Goal: Task Accomplishment & Management: Complete application form

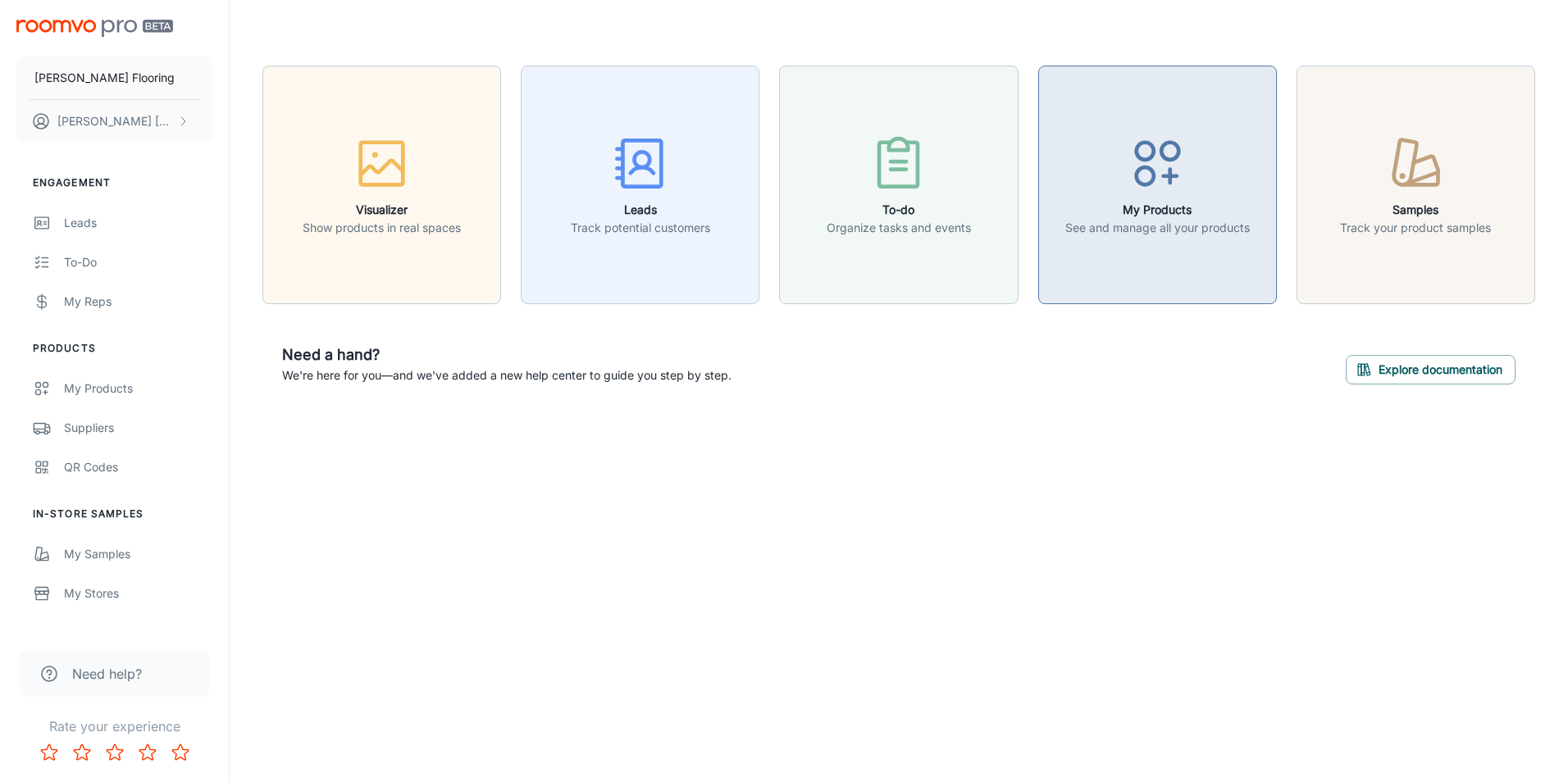
click at [1148, 254] on button "My Products See and manage all your products" at bounding box center [1158, 185] width 239 height 239
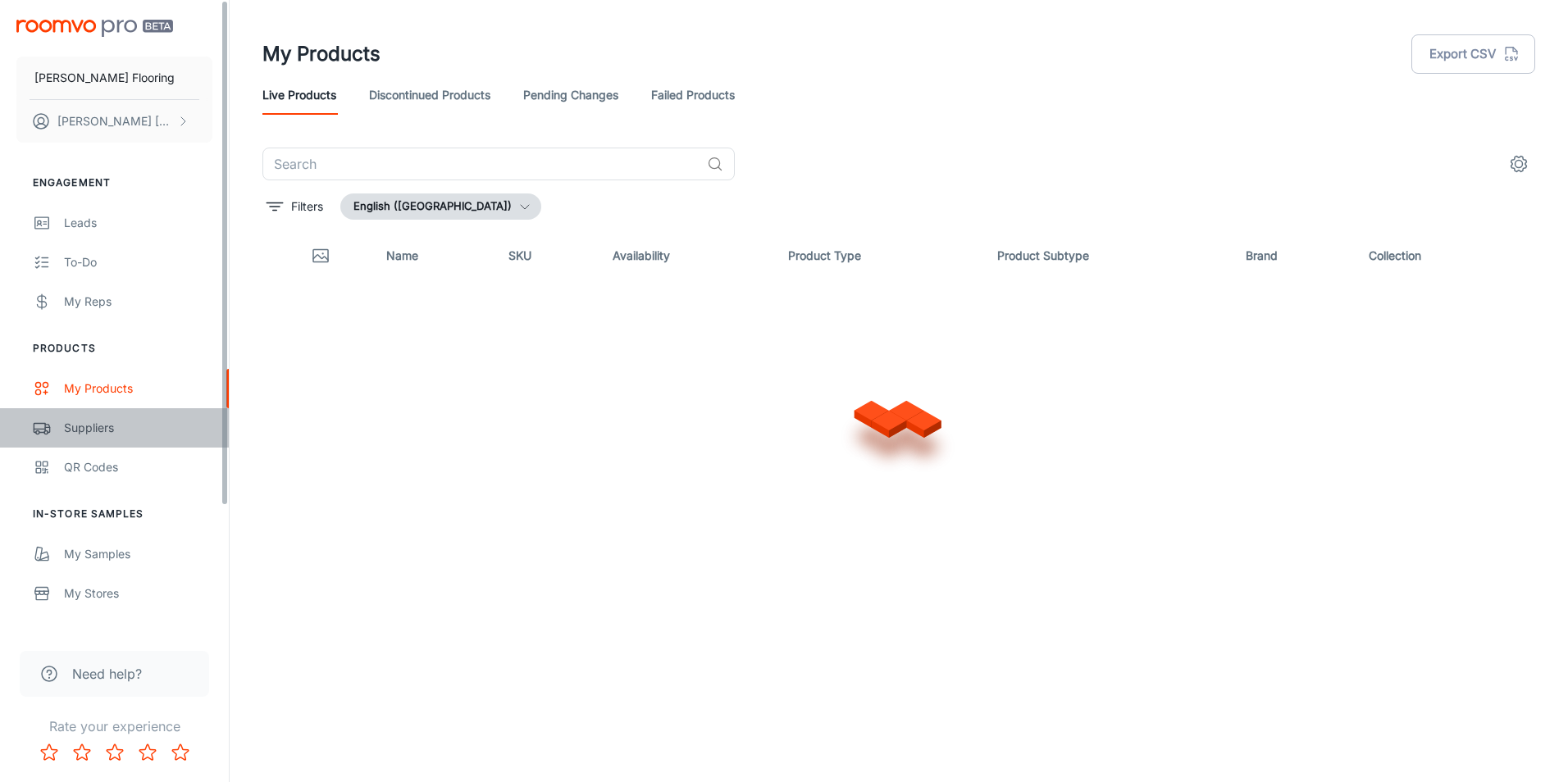
click at [100, 435] on div "Suppliers" at bounding box center [138, 428] width 149 height 18
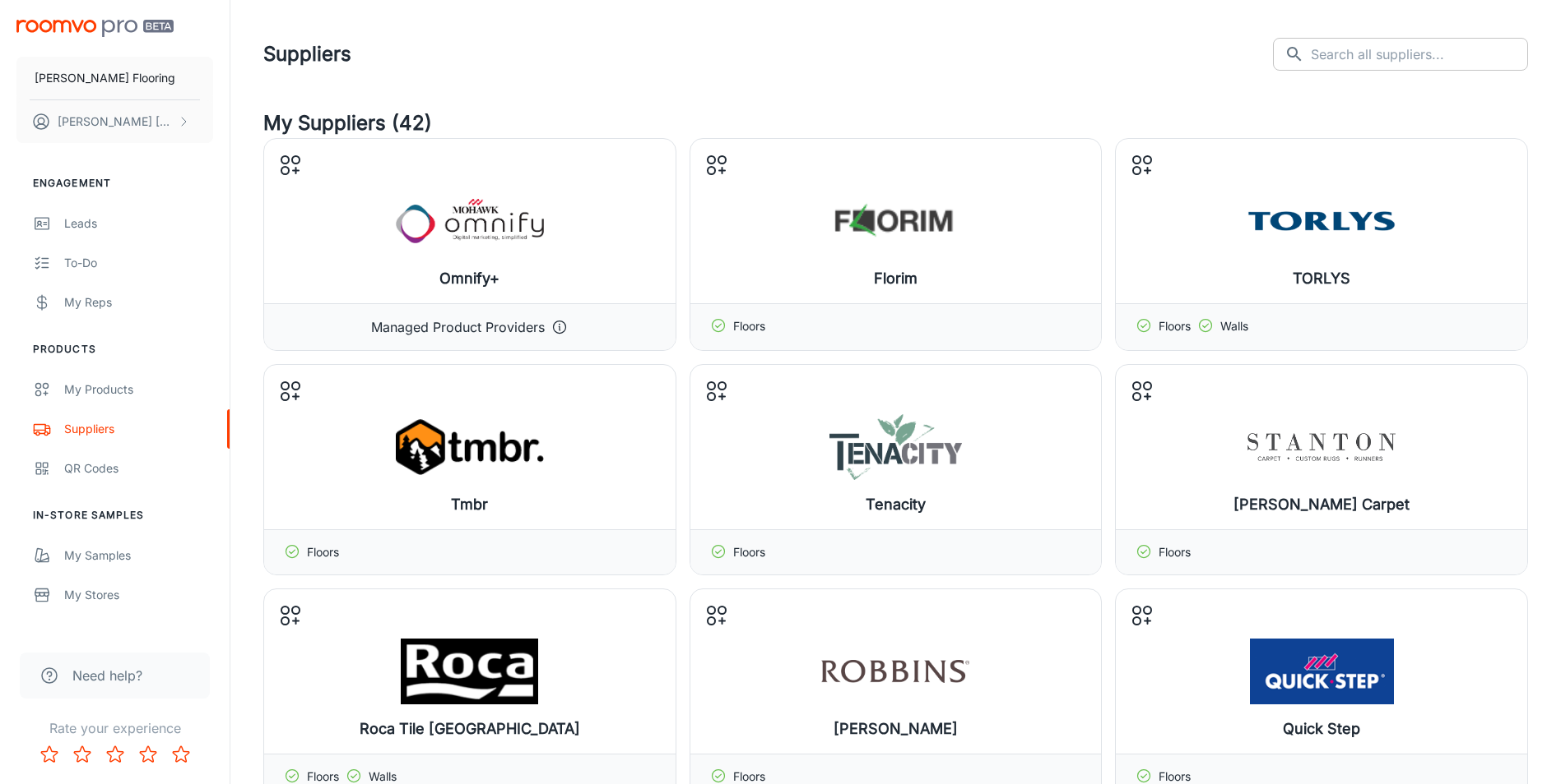
click at [1419, 58] on input "text" at bounding box center [1420, 53] width 218 height 33
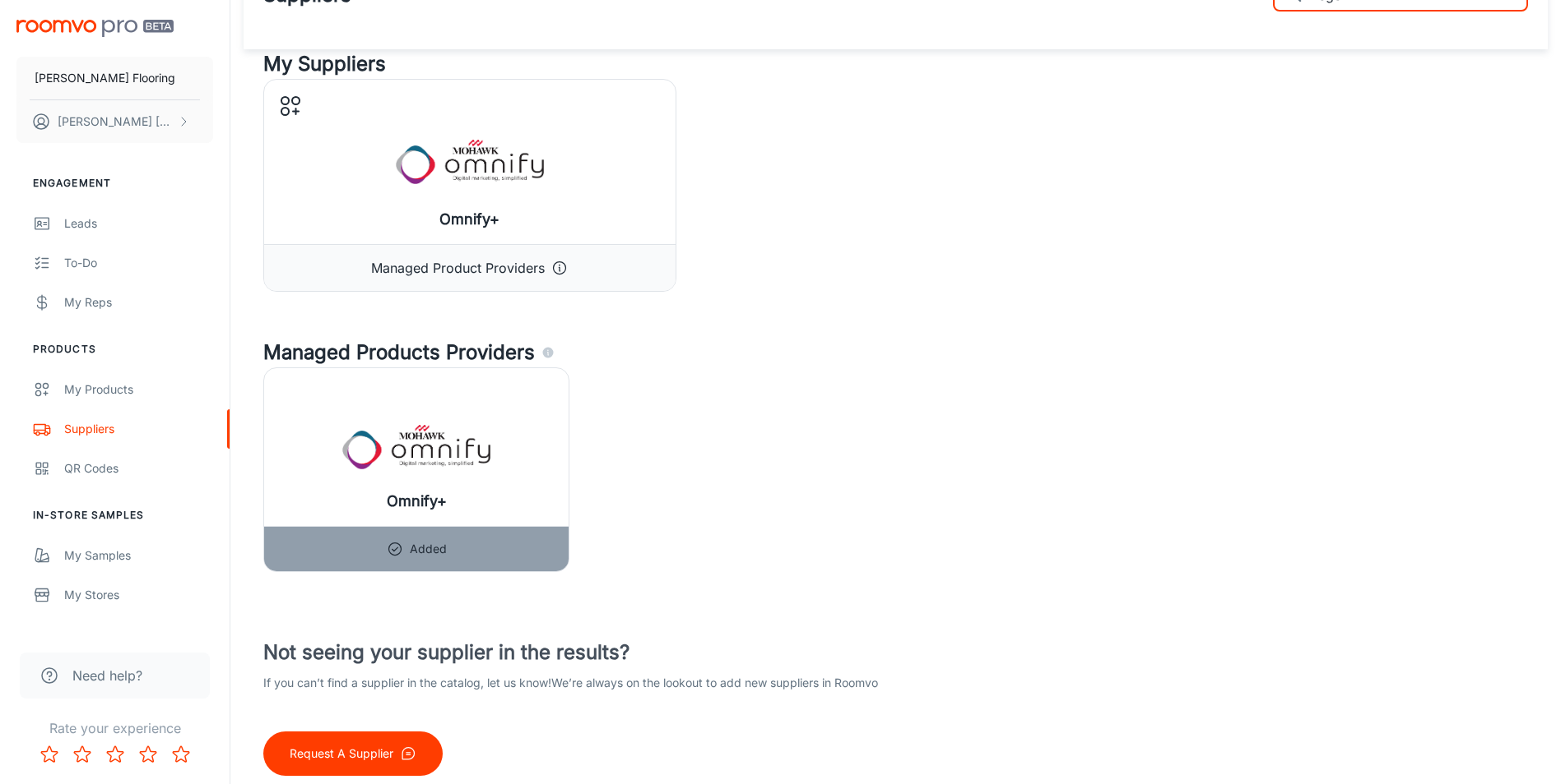
scroll to position [117, 0]
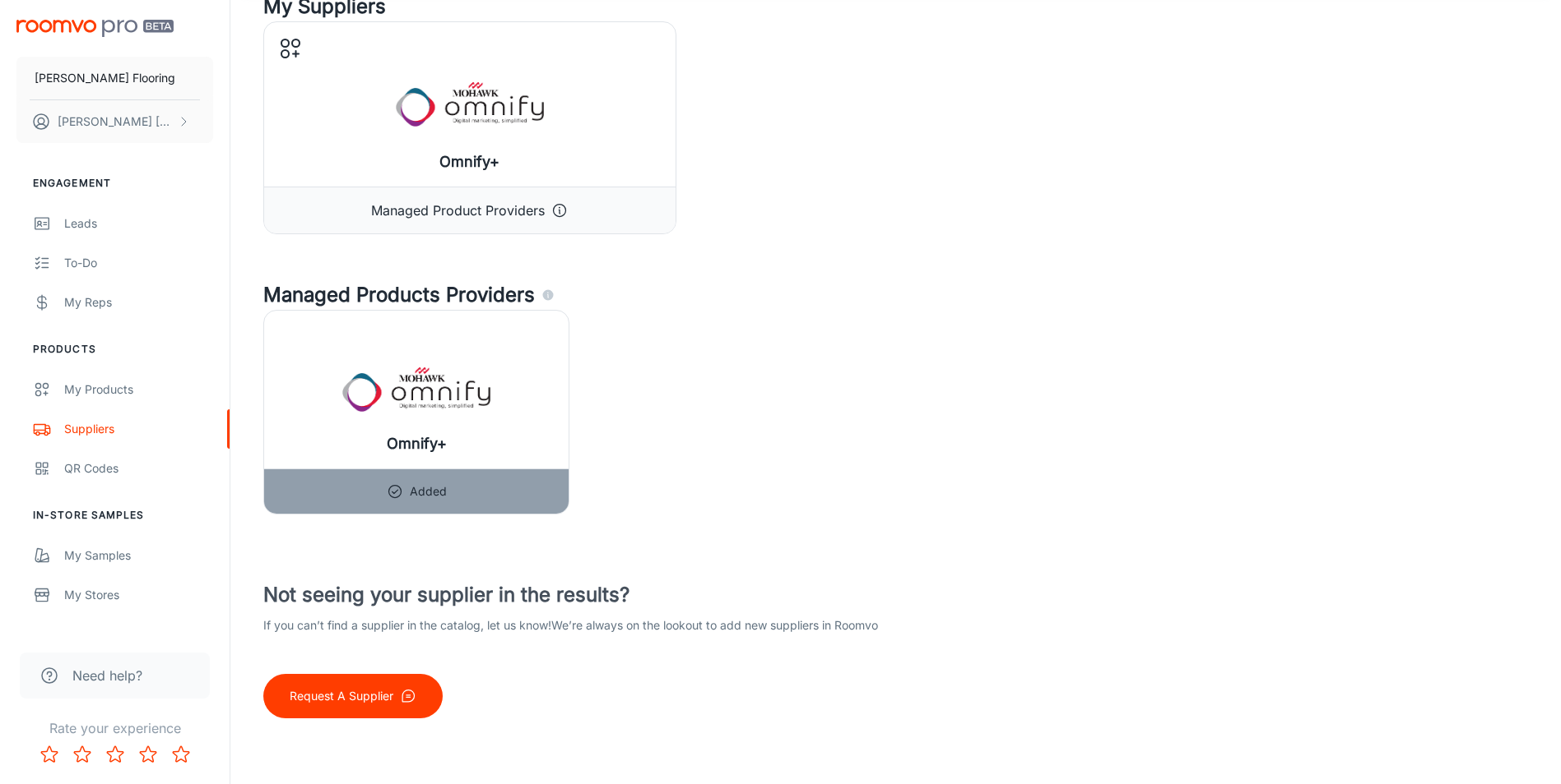
type input "Lege"
click at [388, 684] on button "Request A Supplier" at bounding box center [352, 696] width 179 height 44
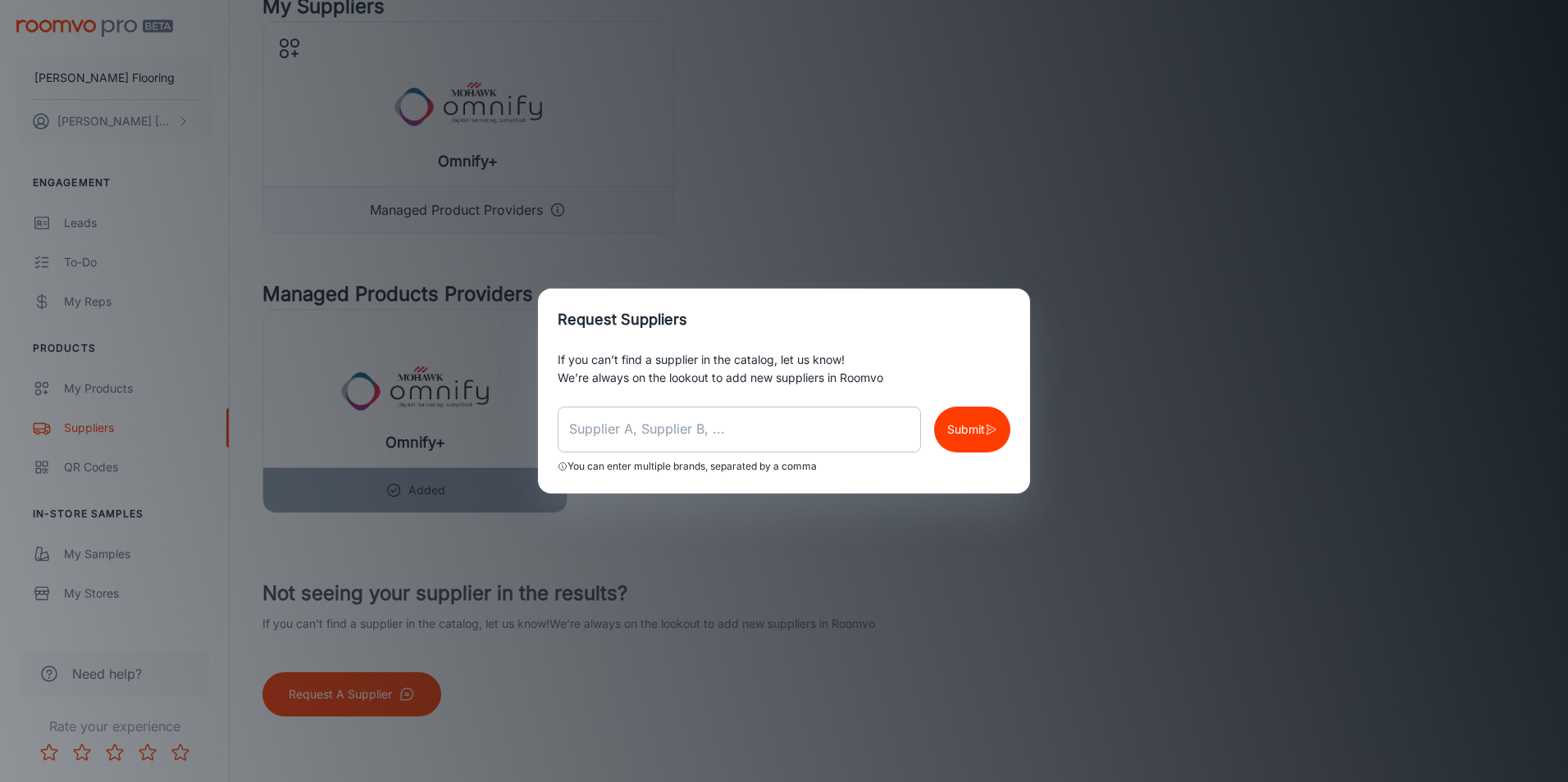
click at [593, 429] on input "text" at bounding box center [740, 430] width 363 height 46
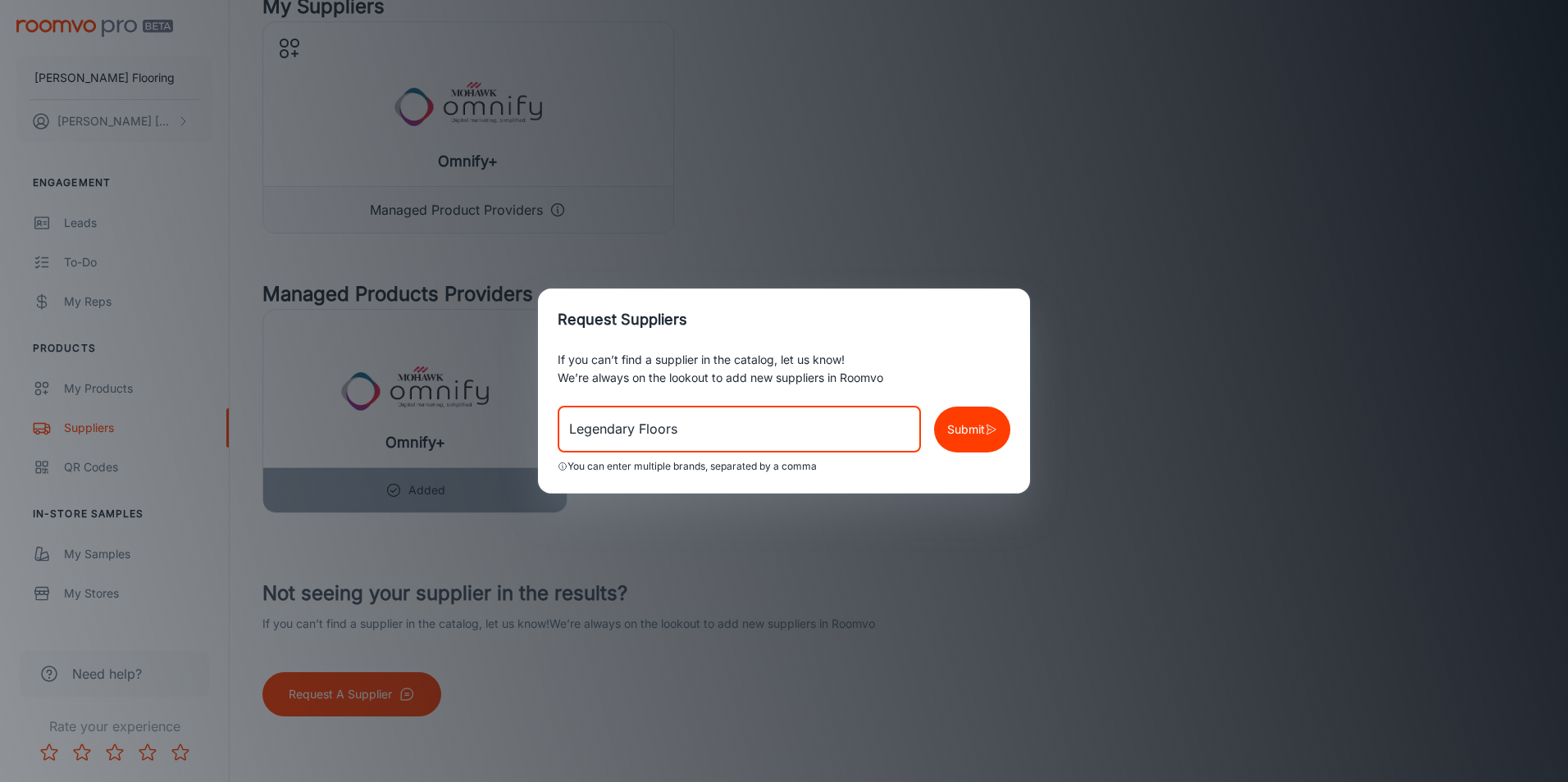
type input "Legendary Floors"
click at [966, 428] on p "Submit" at bounding box center [966, 430] width 37 height 18
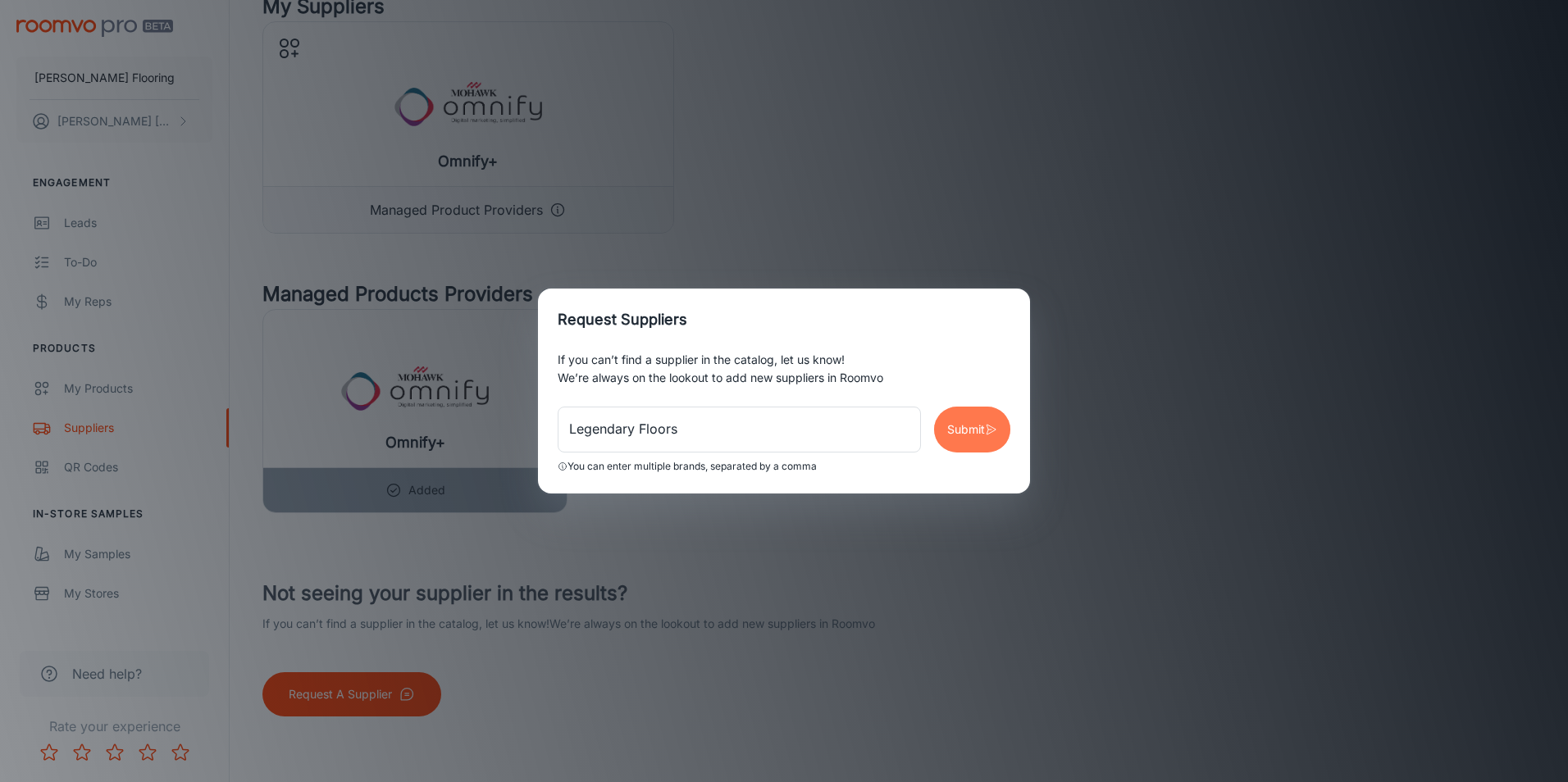
click at [976, 417] on button "Submit" at bounding box center [971, 430] width 76 height 46
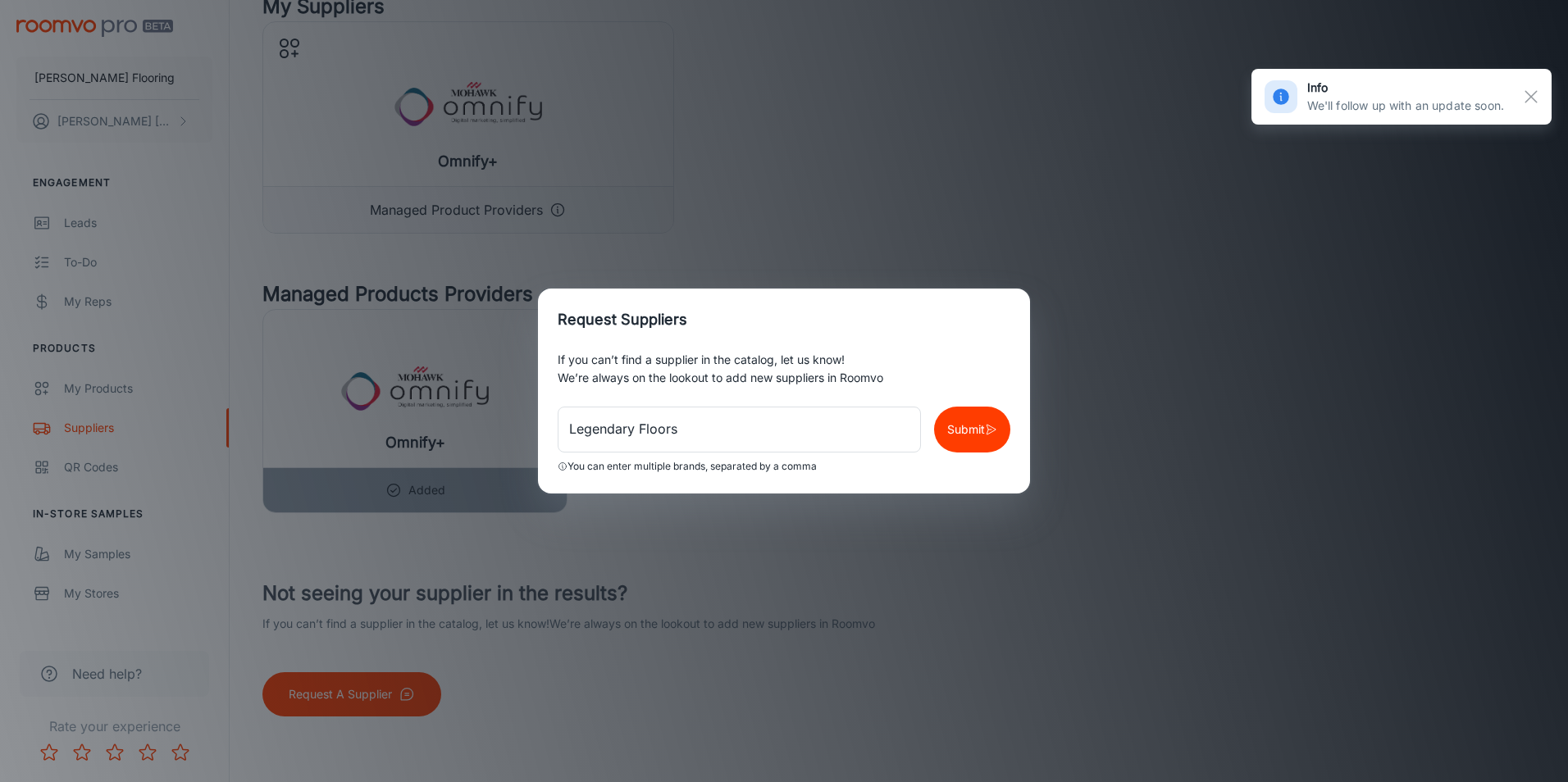
click at [1080, 261] on div "Request Suppliers If you can’t find a supplier in the catalog, let us know! We’…" at bounding box center [784, 391] width 1568 height 782
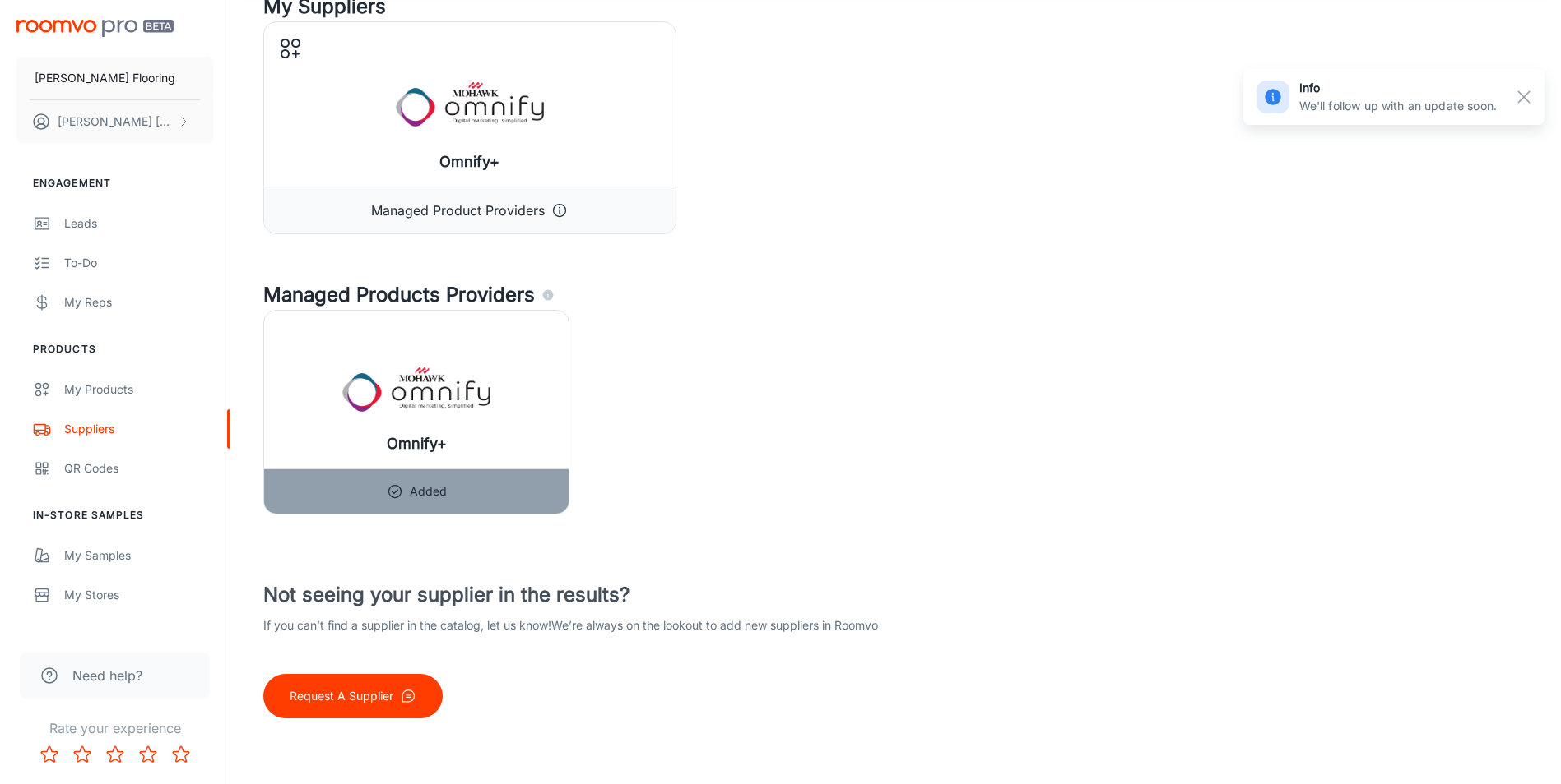
scroll to position [0, 0]
